Goal: Use online tool/utility

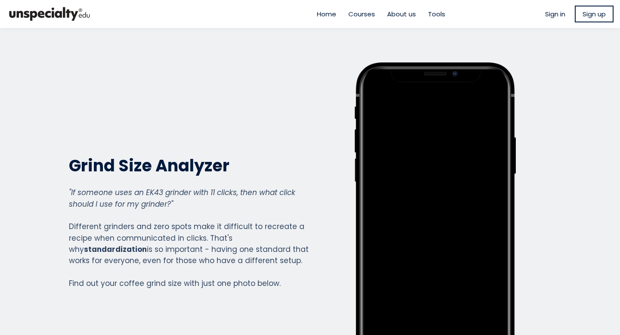
scroll to position [953, 345]
click at [175, 122] on div "Grind Size Analyzer Grind Size Analyzer "If someone uses an EK43 grinder with 1…" at bounding box center [189, 221] width 240 height 319
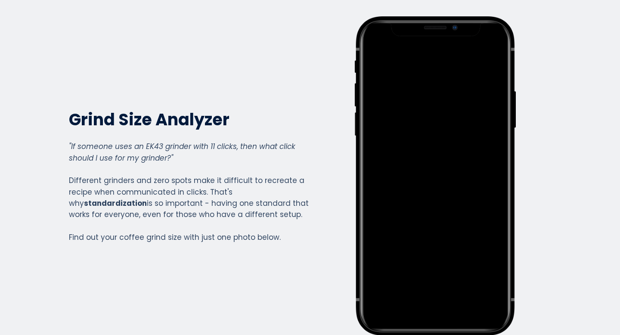
scroll to position [0, 0]
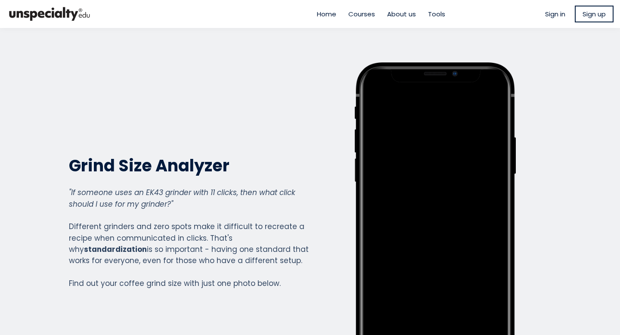
click at [430, 11] on span "Tools" at bounding box center [436, 14] width 17 height 10
click at [436, 13] on span "Tools" at bounding box center [436, 14] width 17 height 10
click at [102, 95] on div "Grind Size Analyzer Grind Size Analyzer "If someone uses an EK43 grinder with 1…" at bounding box center [189, 221] width 240 height 319
click at [558, 60] on section "Grind Size Analyzer Grind Size Analyzer "If someone uses an EK43 grinder with 1…" at bounding box center [310, 222] width 620 height 388
